Goal: Find specific page/section: Find specific page/section

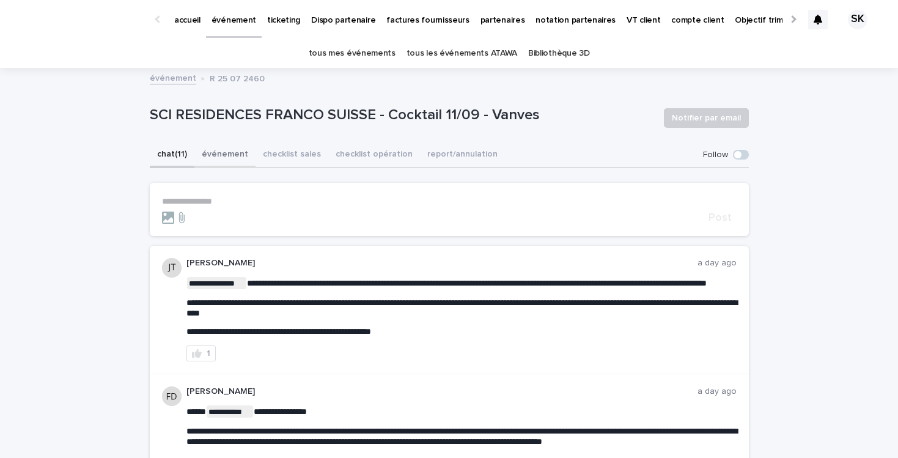
click at [208, 160] on button "événement" at bounding box center [224, 155] width 61 height 26
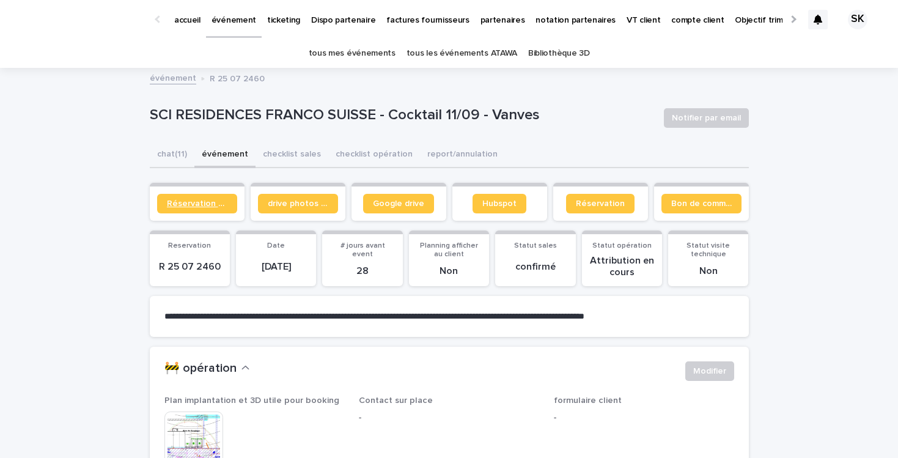
click at [200, 207] on span "Réservation client" at bounding box center [197, 203] width 61 height 9
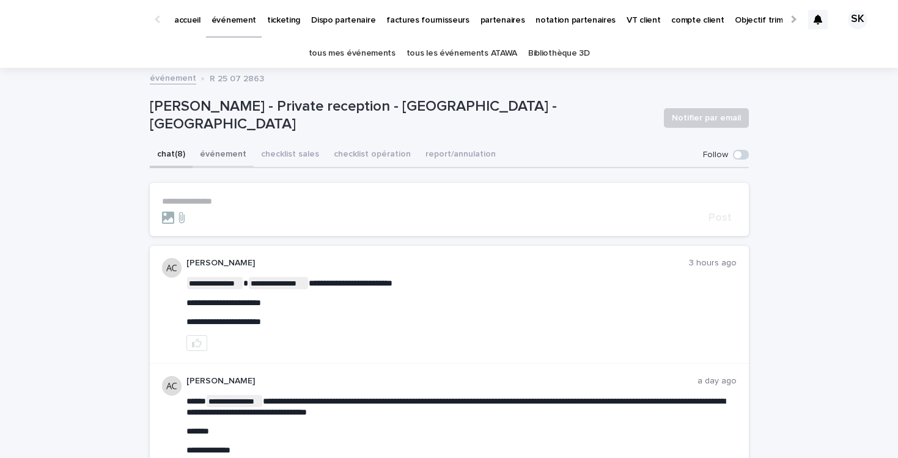
click at [226, 153] on button "événement" at bounding box center [223, 155] width 61 height 26
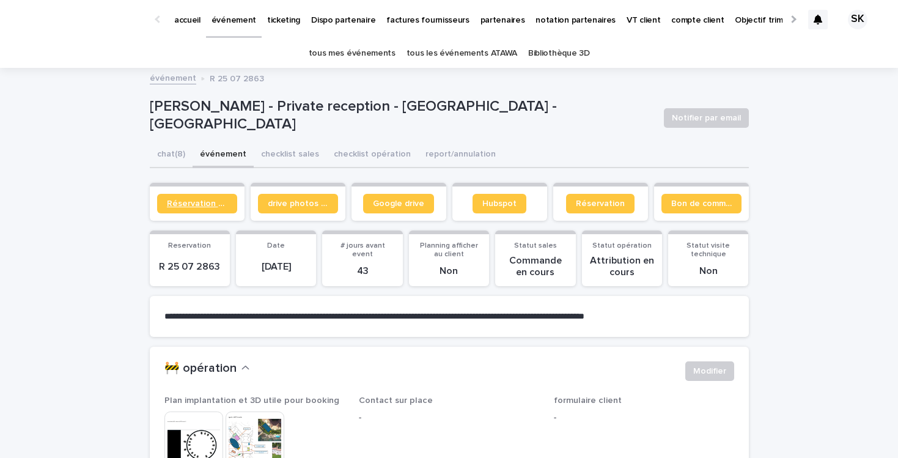
click at [222, 204] on span "Réservation client" at bounding box center [197, 203] width 61 height 9
